Goal: Task Accomplishment & Management: Use online tool/utility

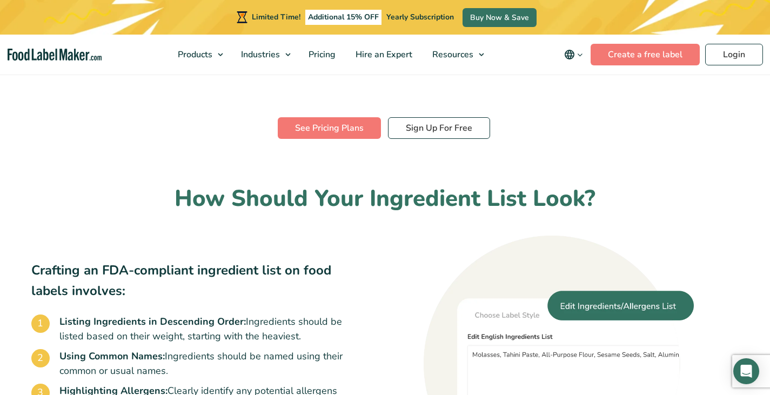
scroll to position [510, 0]
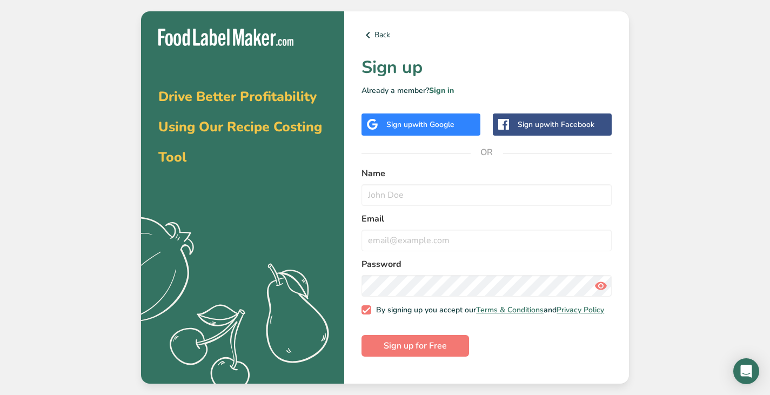
click at [443, 127] on span "with Google" at bounding box center [433, 124] width 42 height 10
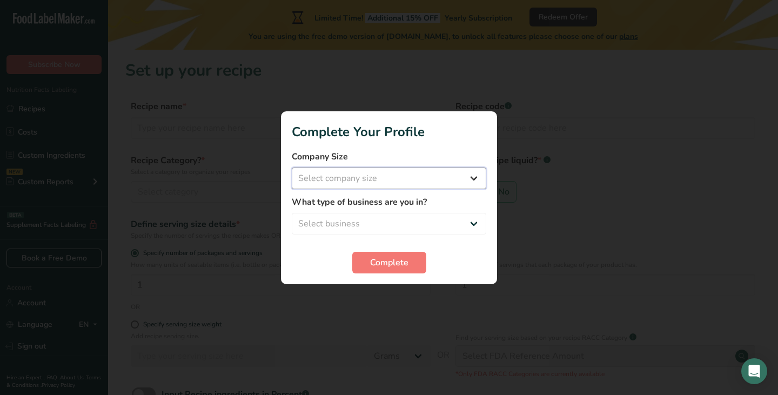
click at [384, 177] on select "Select company size Fewer than 10 Employees 10 to 50 Employees 51 to 500 Employ…" at bounding box center [389, 179] width 195 height 22
select select "2"
click at [292, 168] on select "Select company size Fewer than 10 Employees 10 to 50 Employees 51 to 500 Employ…" at bounding box center [389, 179] width 195 height 22
click at [379, 228] on select "Select business Packaged Food Manufacturer Restaurant & Cafe Bakery Meal Plans …" at bounding box center [389, 224] width 195 height 22
select select "2"
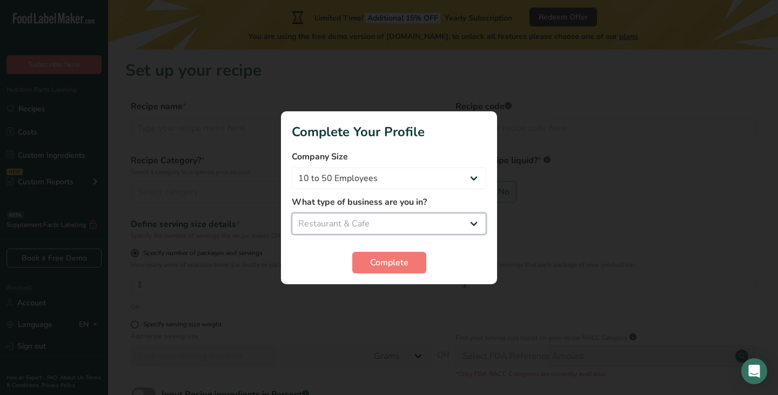
click at [292, 213] on select "Select business Packaged Food Manufacturer Restaurant & Cafe Bakery Meal Plans …" at bounding box center [389, 224] width 195 height 22
click at [374, 256] on button "Complete" at bounding box center [389, 263] width 74 height 22
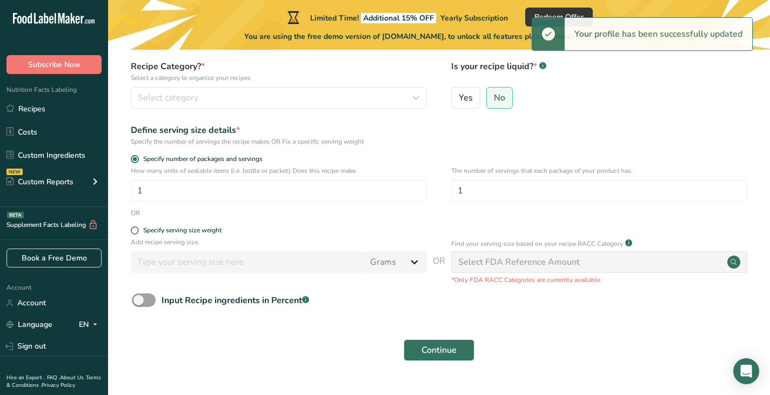
scroll to position [118, 0]
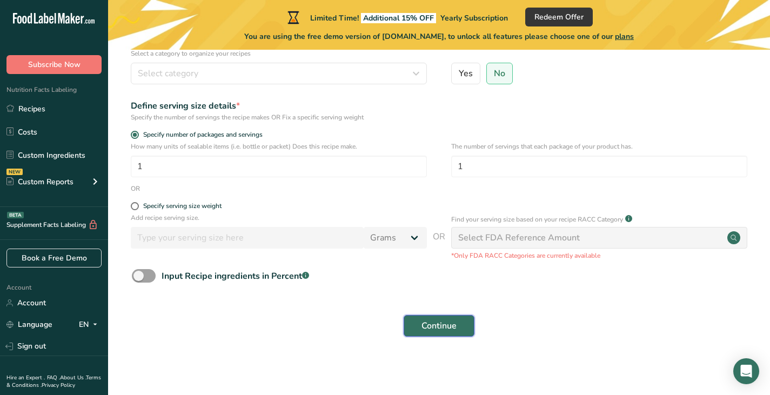
click at [453, 323] on span "Continue" at bounding box center [439, 326] width 35 height 13
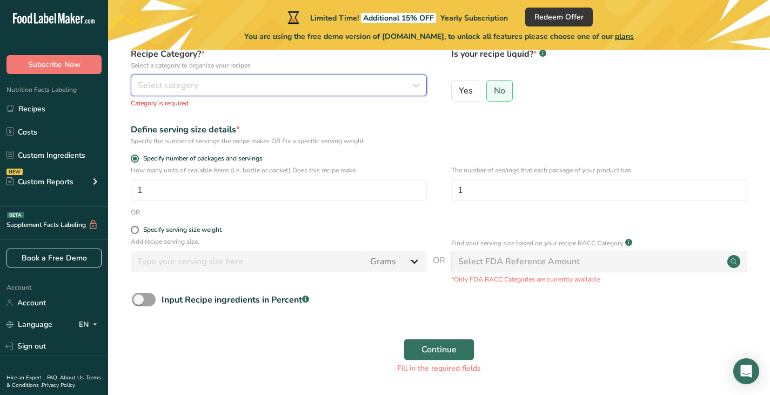
click at [345, 85] on div "Select category" at bounding box center [276, 85] width 276 height 13
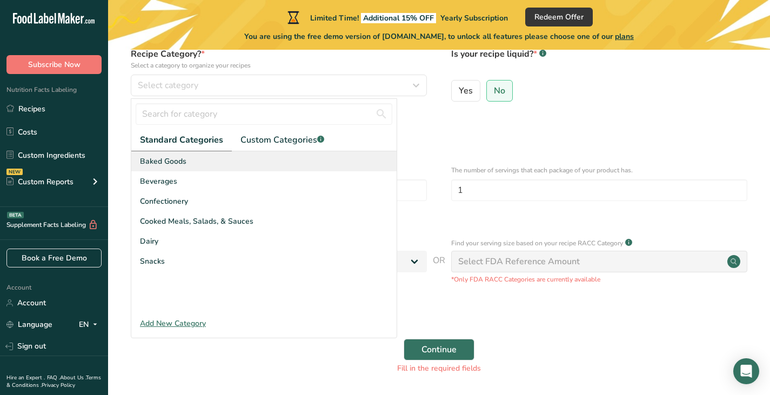
click at [243, 159] on div "Baked Goods" at bounding box center [263, 161] width 265 height 20
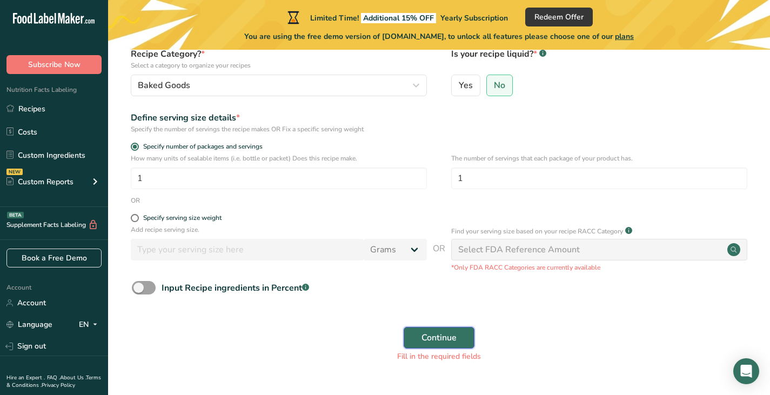
click at [451, 341] on span "Continue" at bounding box center [439, 337] width 35 height 13
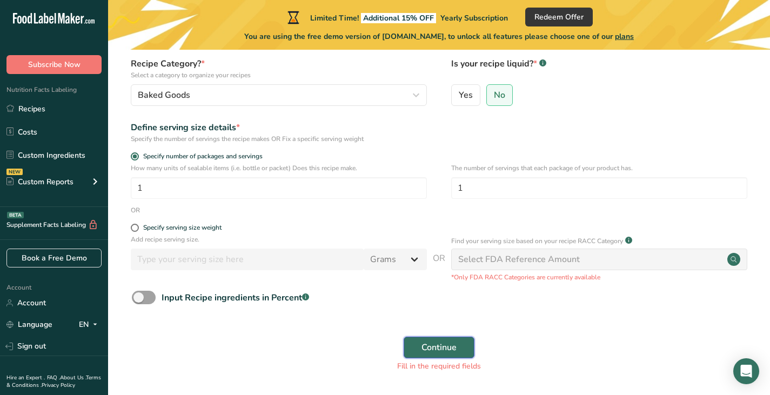
scroll to position [0, 0]
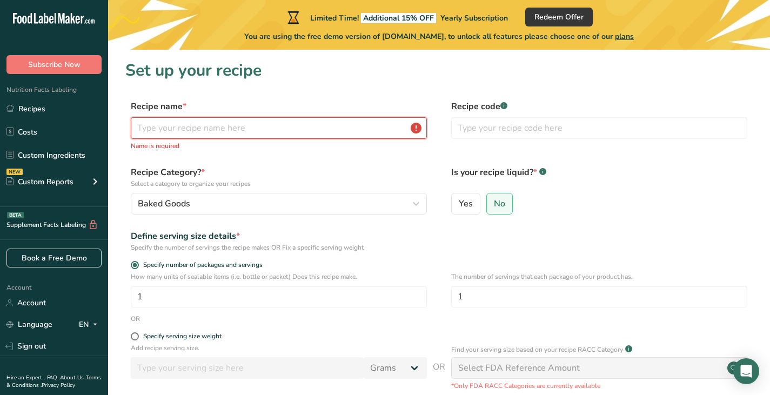
click at [332, 127] on input "text" at bounding box center [279, 128] width 296 height 22
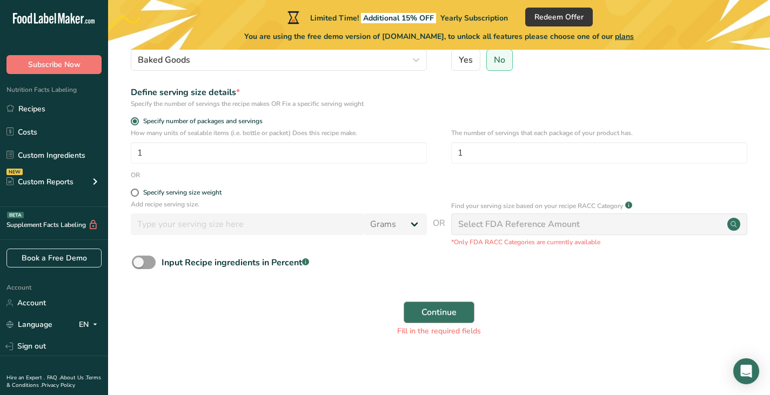
type input "f"
click at [449, 308] on span "Continue" at bounding box center [439, 312] width 35 height 13
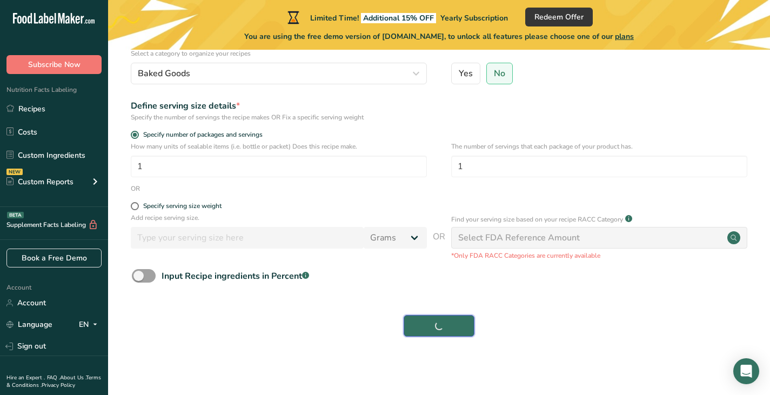
scroll to position [118, 0]
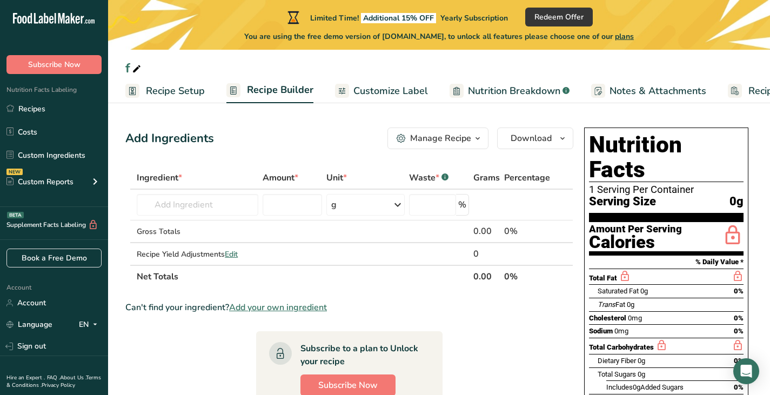
click at [647, 287] on span "0g" at bounding box center [645, 291] width 8 height 8
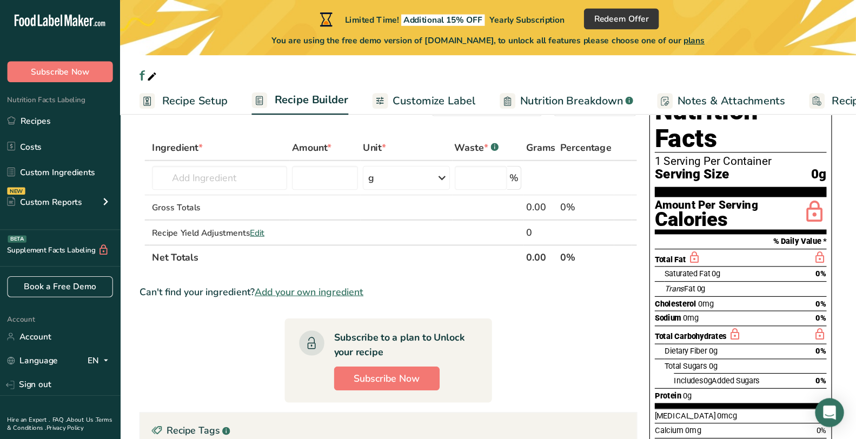
scroll to position [44, 0]
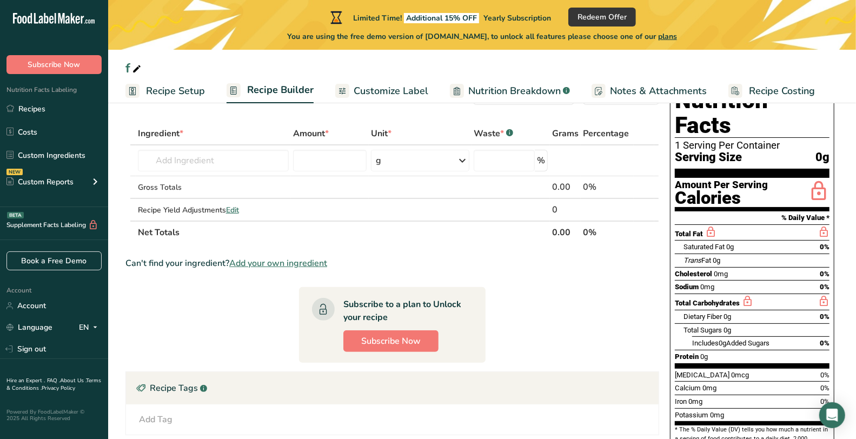
drag, startPoint x: 719, startPoint y: 6, endPoint x: 631, endPoint y: 245, distance: 255.0
click at [631, 245] on section "Ingredient * Amount * Unit * Waste * .a-a{fill:#347362;}.b-a{fill:#fff;} Grams …" at bounding box center [392, 327] width 534 height 410
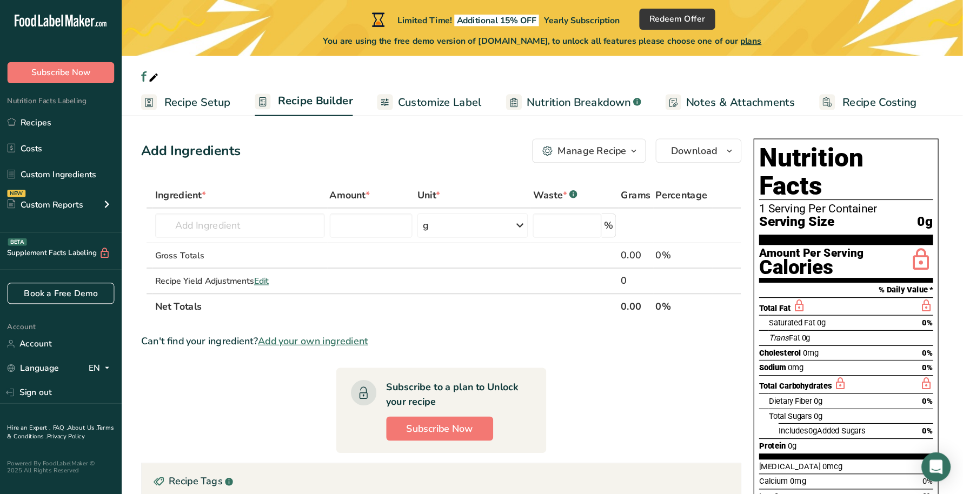
scroll to position [4, 0]
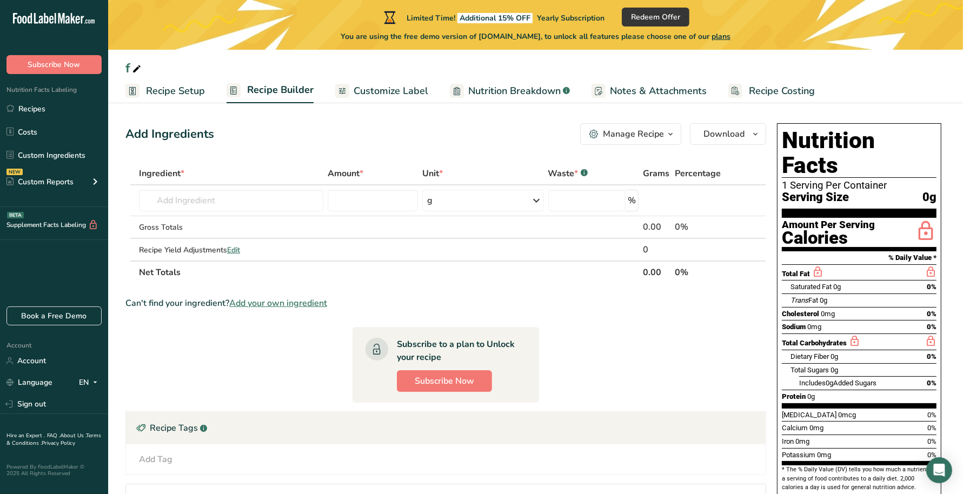
drag, startPoint x: 829, startPoint y: 0, endPoint x: 693, endPoint y: 362, distance: 386.8
click at [693, 362] on section "Ingredient * Amount * Unit * Waste * .a-a{fill:#347362;}.b-a{fill:#fff;} Grams …" at bounding box center [445, 367] width 641 height 410
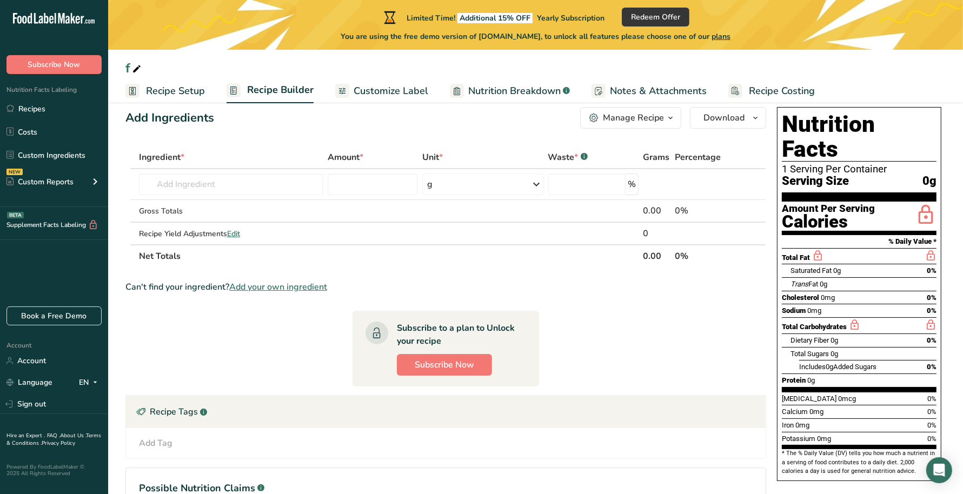
scroll to position [23, 0]
